Goal: Information Seeking & Learning: Learn about a topic

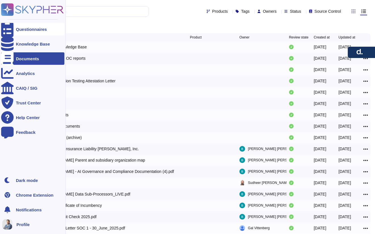
click at [22, 28] on div "Questionnaires" at bounding box center [31, 29] width 31 height 4
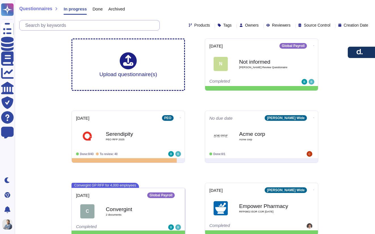
click at [106, 24] on input "text" at bounding box center [90, 25] width 137 height 10
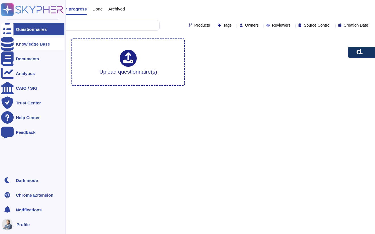
type input "test"
click at [25, 42] on div "Knowledge Base" at bounding box center [33, 44] width 34 height 4
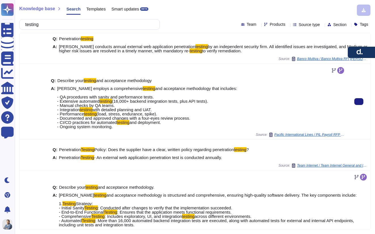
scroll to position [97, 0]
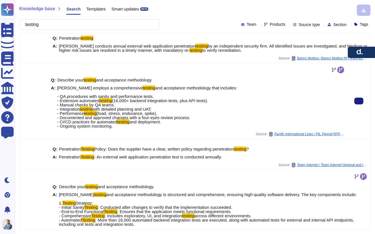
drag, startPoint x: 119, startPoint y: 127, endPoint x: 57, endPoint y: 88, distance: 73.0
click at [57, 88] on span "Deel employs a comprehensive testing and acceptance methodology that includes: …" at bounding box center [147, 107] width 180 height 43
copy span "Deel employs a comprehensive testing and acceptance methodology that includes: …"
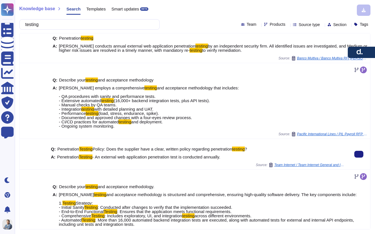
click at [168, 165] on div "Source: Team Internet / Team Internet General and IT questions for potential pr…" at bounding box center [198, 165] width 294 height 5
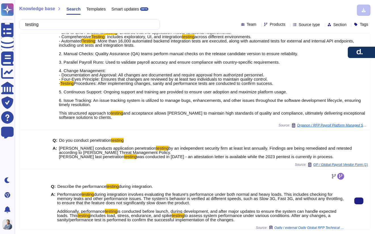
scroll to position [281, 0]
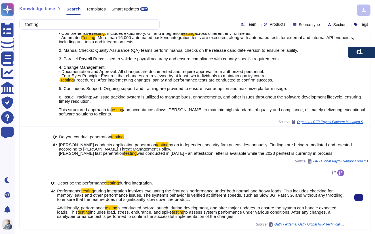
drag, startPoint x: 58, startPoint y: 191, endPoint x: 272, endPoint y: 215, distance: 215.3
click at [272, 215] on span "Performance testing during integration involves evaluating the feature's perfor…" at bounding box center [201, 204] width 288 height 30
copy span "Performance testing during integration involves evaluating the feature's perfor…"
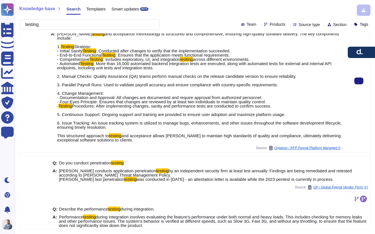
scroll to position [235, 0]
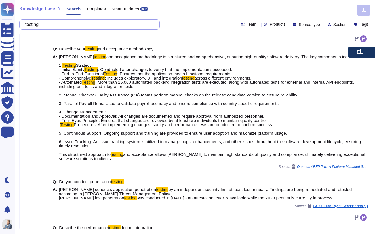
click at [69, 28] on input "testing" at bounding box center [87, 25] width 131 height 10
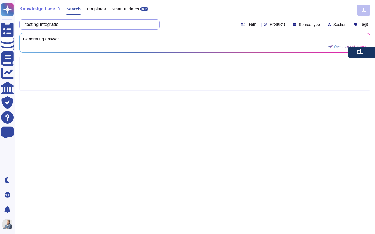
type input "testing integration"
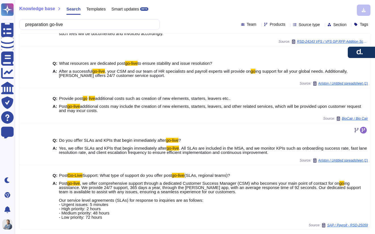
scroll to position [135, 0]
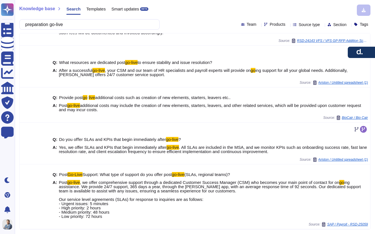
click at [53, 25] on input "preparation go-live" at bounding box center [87, 25] width 131 height 10
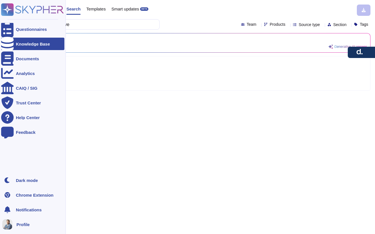
drag, startPoint x: 61, startPoint y: 24, endPoint x: 0, endPoint y: 25, distance: 60.9
click at [0, 25] on div "Questionnaires Knowledge Base Documents Analytics CAIQ / SIG Trust Center Help …" at bounding box center [187, 117] width 375 height 234
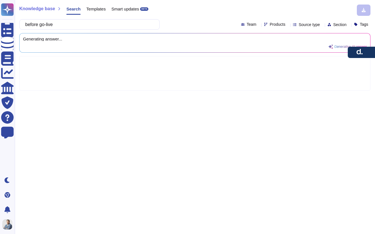
type input "before go-live"
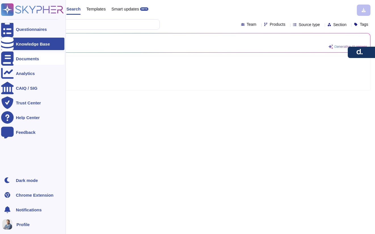
click at [26, 58] on div "Documents" at bounding box center [27, 59] width 23 height 4
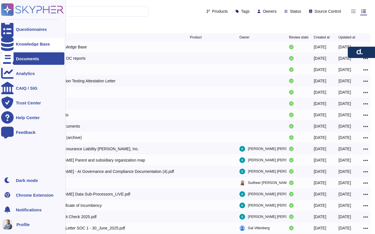
click at [23, 46] on div "Knowledge Base" at bounding box center [33, 44] width 34 height 4
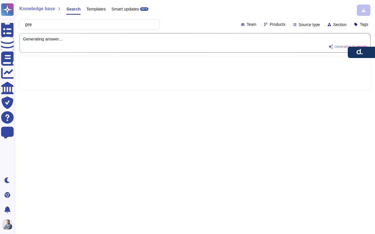
type input "pre"
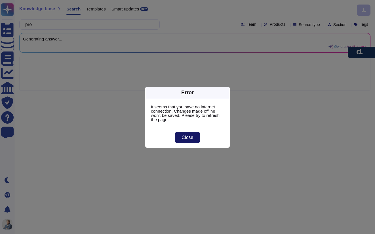
click at [188, 135] on span "Close" at bounding box center [188, 137] width 12 height 5
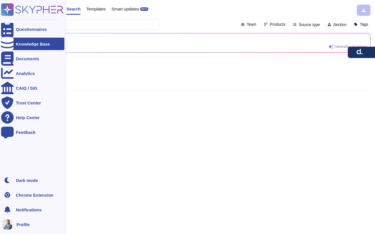
click at [30, 7] on icon at bounding box center [32, 9] width 63 height 12
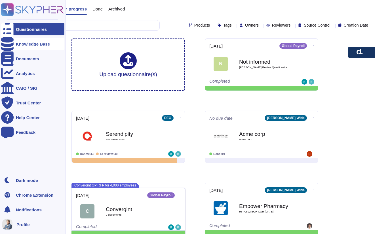
click at [26, 43] on div "Knowledge Base" at bounding box center [33, 44] width 34 height 4
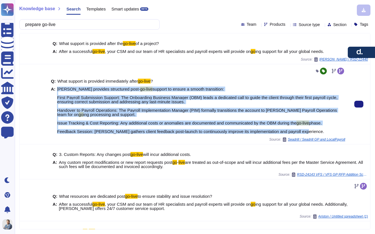
drag, startPoint x: 58, startPoint y: 89, endPoint x: 316, endPoint y: 131, distance: 261.3
click at [316, 131] on span "Deel provides structured post- go-live support to ensure a smooth transition: F…" at bounding box center [201, 110] width 288 height 47
copy span "Deel provides structured post- go-live support to ensure a smooth transition: F…"
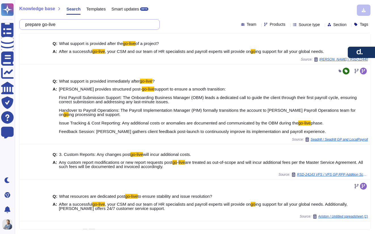
drag, startPoint x: 46, startPoint y: 25, endPoint x: 21, endPoint y: 24, distance: 24.4
click at [21, 24] on div "prepare go-live" at bounding box center [89, 24] width 140 height 10
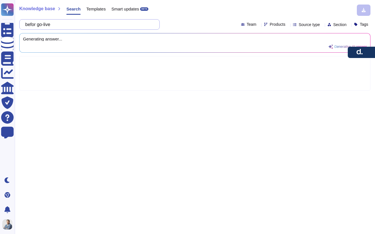
type input "before go-live"
